Goal: Use online tool/utility: Use online tool/utility

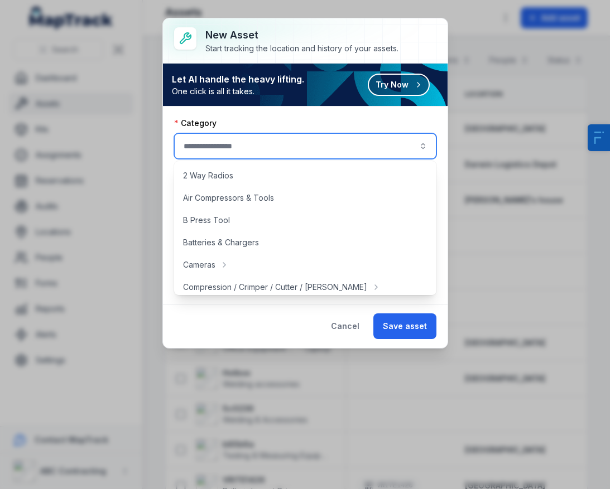
click at [401, 80] on button "Try Now" at bounding box center [399, 85] width 62 height 22
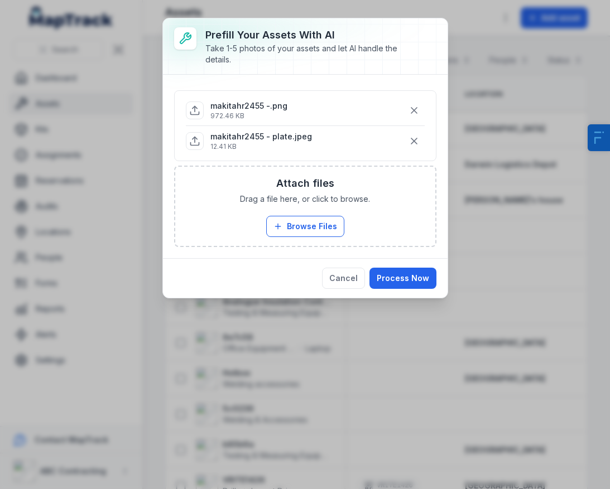
click at [421, 291] on div "Cancel Process Now" at bounding box center [305, 278] width 285 height 40
click at [414, 281] on button "Process Now" at bounding box center [402, 278] width 67 height 21
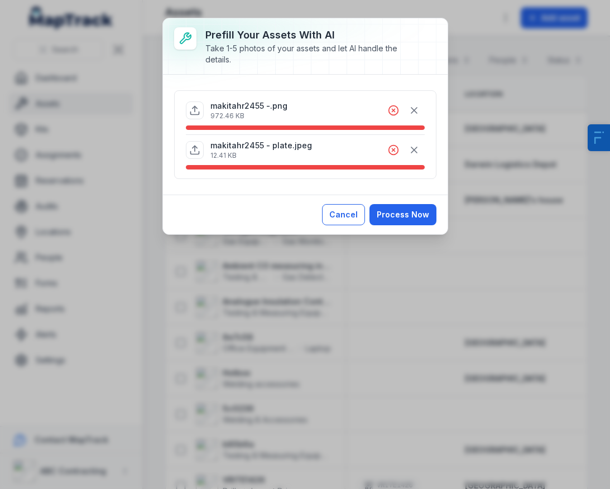
click at [346, 217] on button "Cancel" at bounding box center [343, 214] width 43 height 21
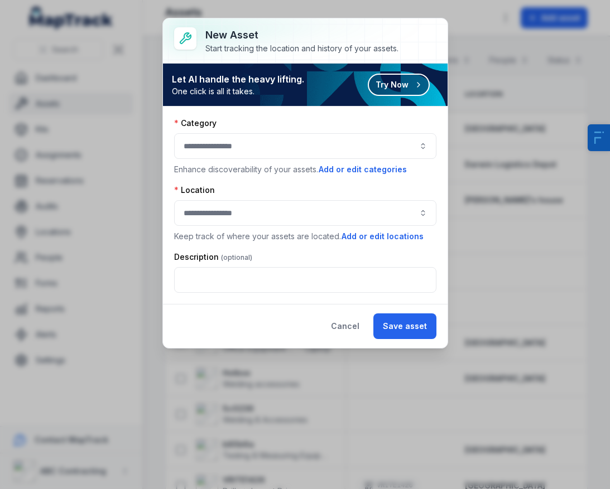
click at [407, 84] on button "Try Now" at bounding box center [399, 85] width 62 height 22
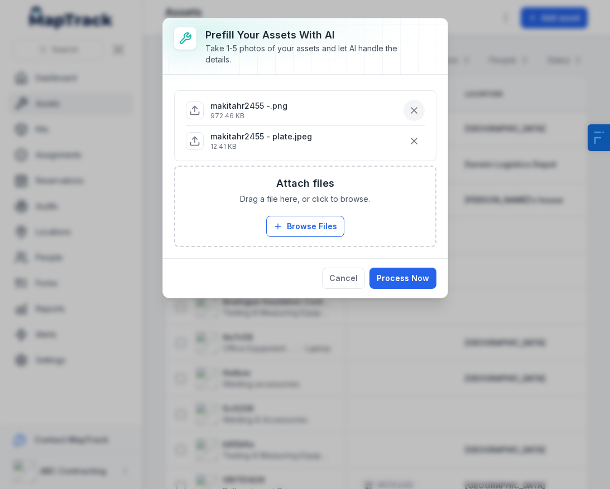
click at [418, 112] on icon "button" at bounding box center [413, 110] width 11 height 11
click at [419, 281] on button "Process Now" at bounding box center [402, 278] width 67 height 21
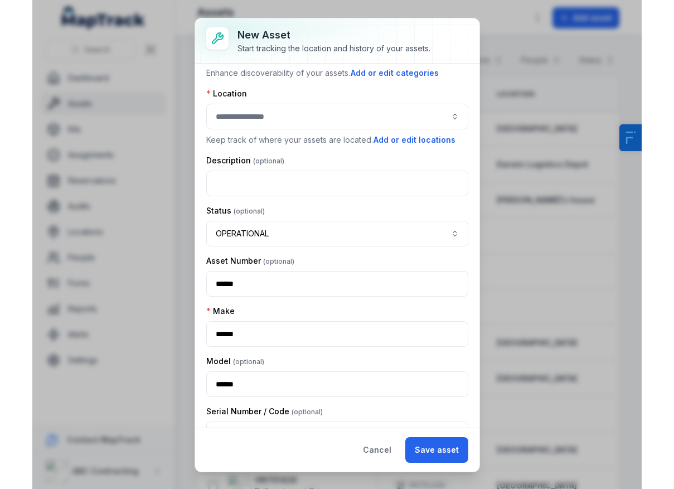
scroll to position [91, 0]
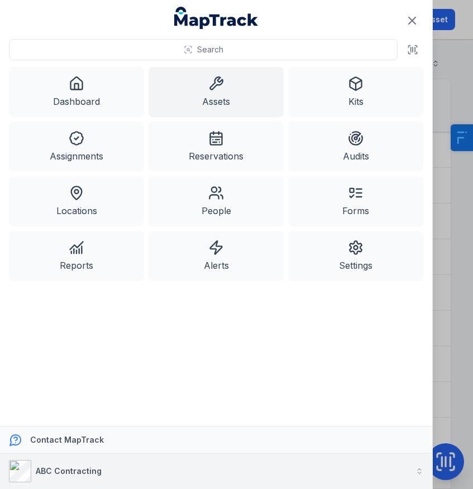
click at [74, 470] on strong "ABC Contracting" at bounding box center [69, 470] width 66 height 9
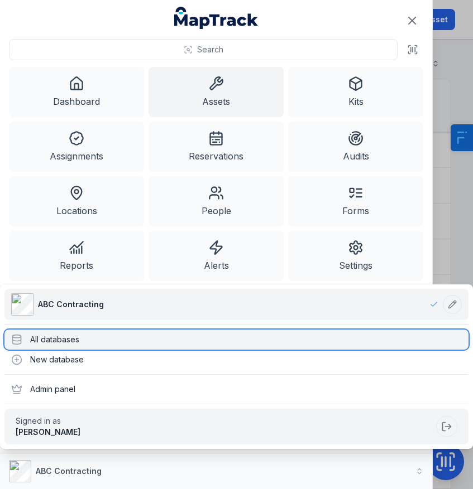
click at [81, 336] on div "All databases" at bounding box center [236, 340] width 464 height 20
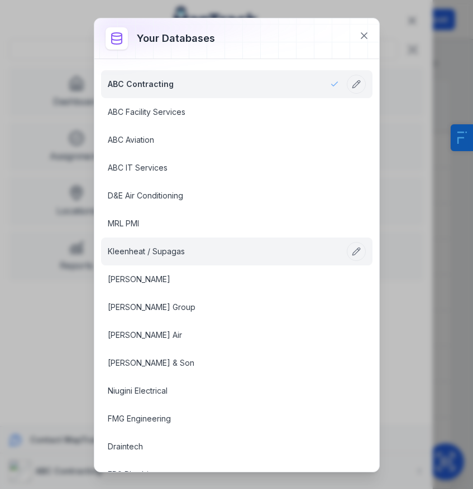
scroll to position [544, 0]
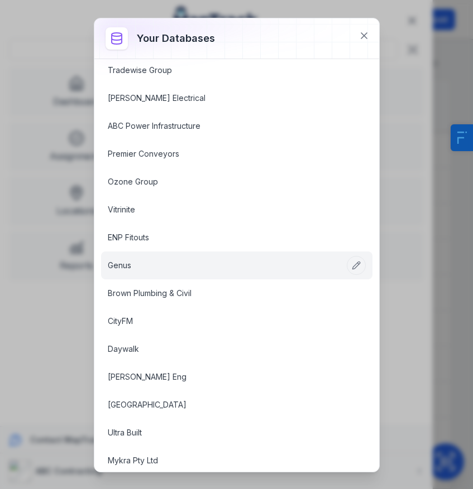
click at [113, 261] on link "Genus" at bounding box center [223, 265] width 231 height 11
